Goal: Find specific page/section: Find specific page/section

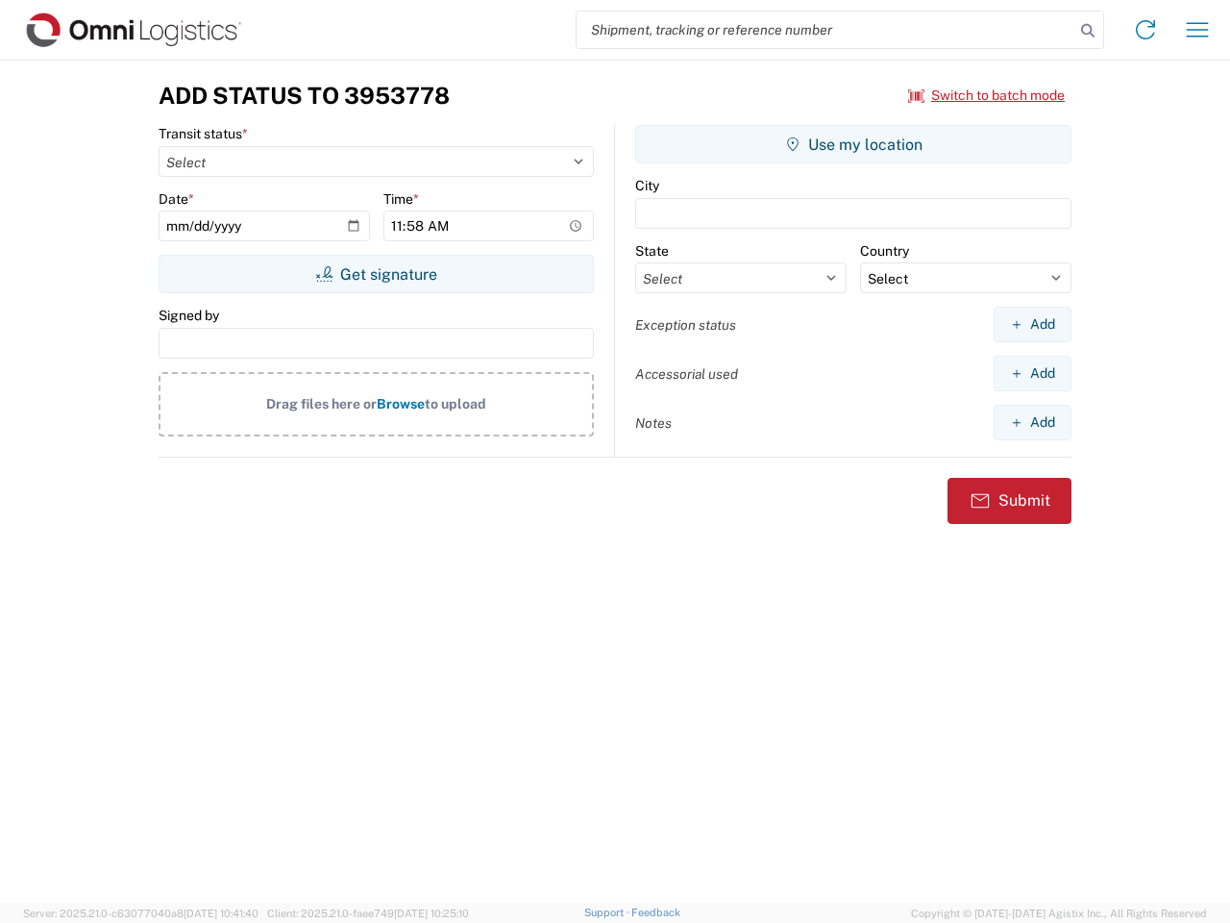
click at [825, 30] on input "search" at bounding box center [826, 30] width 498 height 37
click at [1088, 31] on icon at bounding box center [1087, 30] width 27 height 27
click at [1145, 30] on icon at bounding box center [1145, 29] width 31 height 31
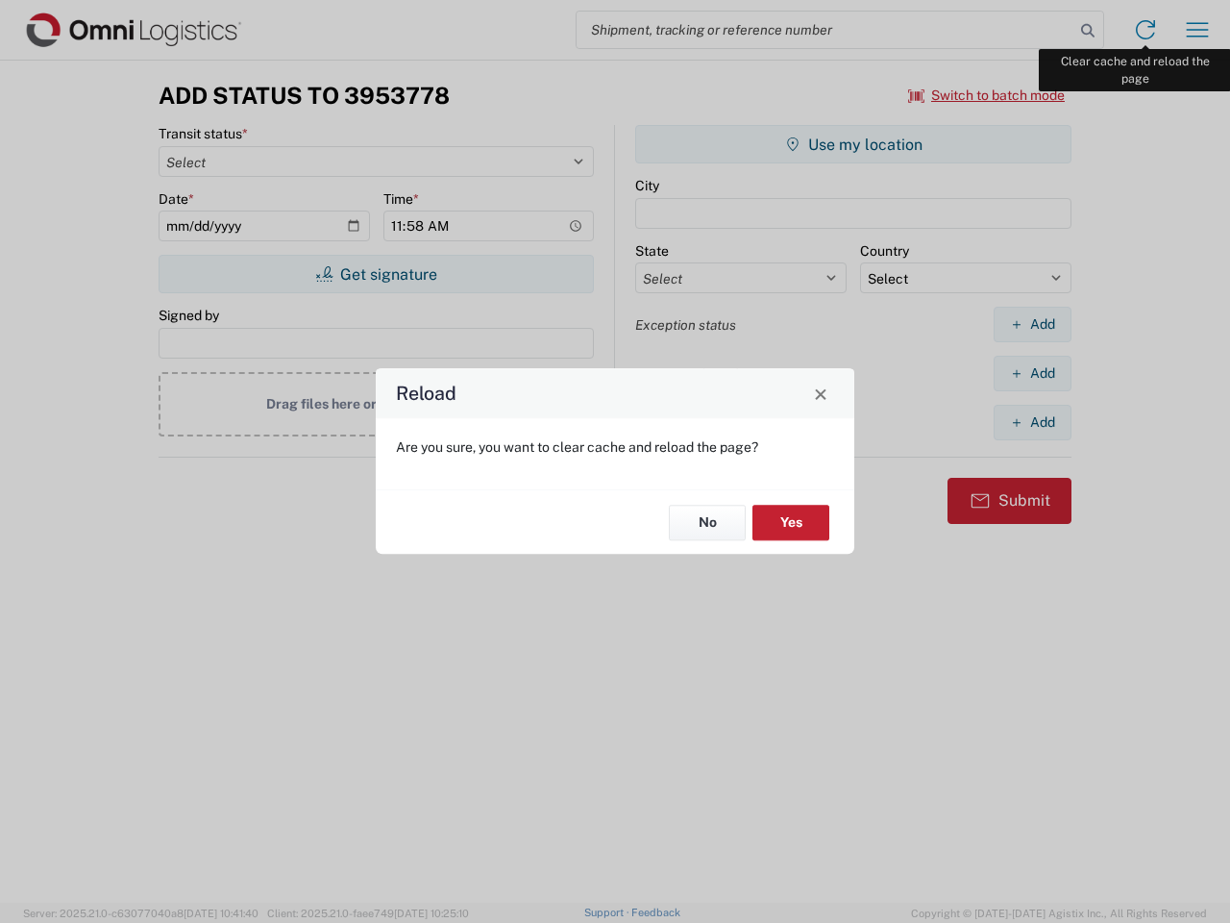
click at [1197, 30] on div "Reload Are you sure, you want to clear cache and reload the page? No Yes" at bounding box center [615, 461] width 1230 height 923
click at [987, 95] on div "Reload Are you sure, you want to clear cache and reload the page? No Yes" at bounding box center [615, 461] width 1230 height 923
click at [376, 274] on div "Reload Are you sure, you want to clear cache and reload the page? No Yes" at bounding box center [615, 461] width 1230 height 923
click at [853, 144] on div "Reload Are you sure, you want to clear cache and reload the page? No Yes" at bounding box center [615, 461] width 1230 height 923
click at [1032, 324] on div "Reload Are you sure, you want to clear cache and reload the page? No Yes" at bounding box center [615, 461] width 1230 height 923
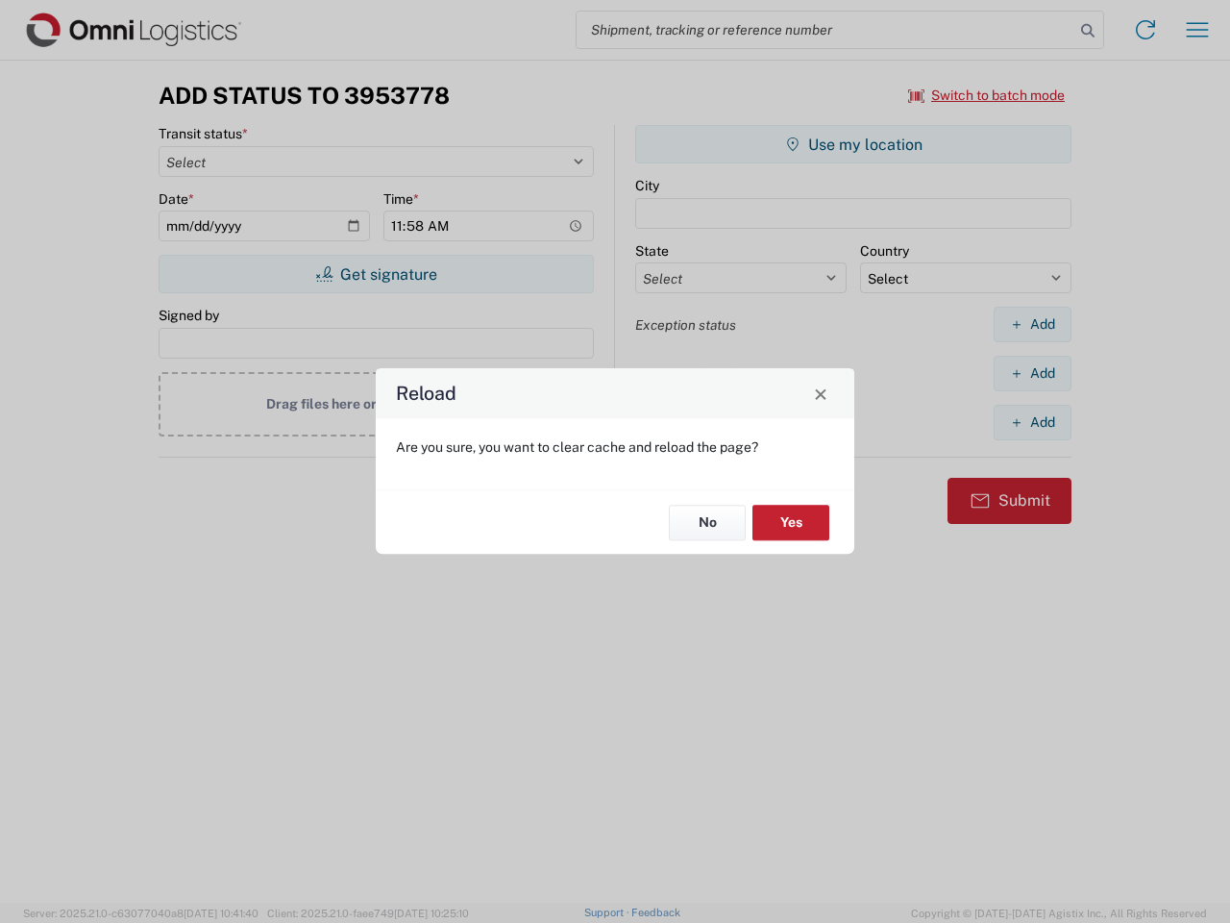
click at [1032, 373] on div "Reload Are you sure, you want to clear cache and reload the page? No Yes" at bounding box center [615, 461] width 1230 height 923
click at [1032, 422] on div "Reload Are you sure, you want to clear cache and reload the page? No Yes" at bounding box center [615, 461] width 1230 height 923
